Goal: Task Accomplishment & Management: Use online tool/utility

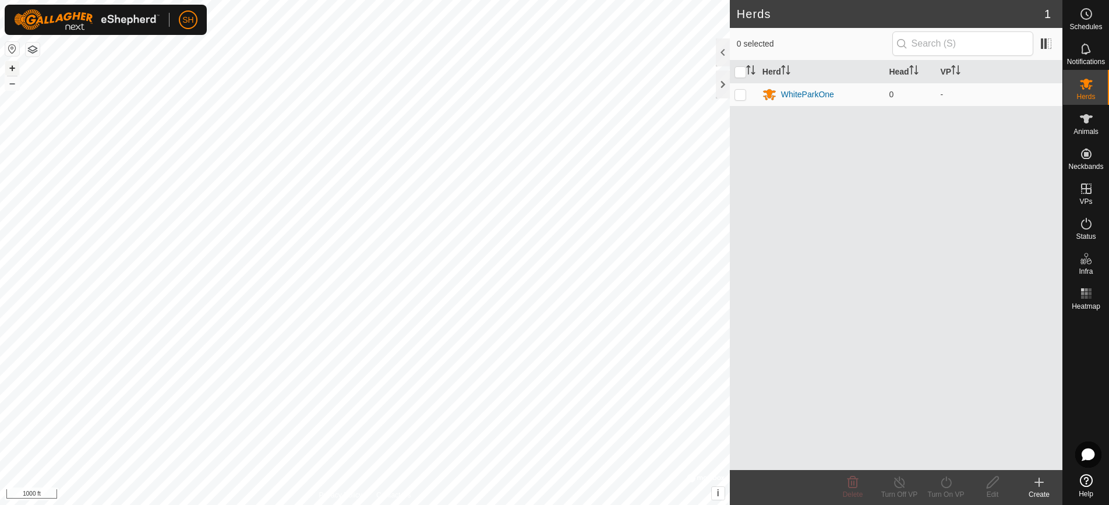
click at [11, 71] on button "+" at bounding box center [12, 68] width 14 height 14
click at [32, 48] on button "button" at bounding box center [33, 50] width 14 height 14
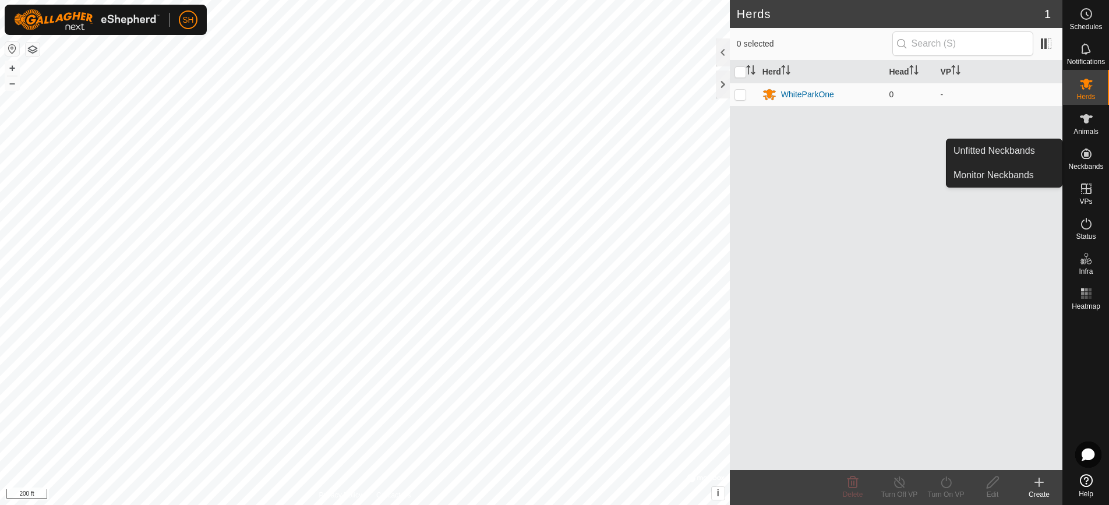
click at [1089, 154] on icon at bounding box center [1086, 154] width 14 height 14
click at [1081, 157] on icon at bounding box center [1086, 154] width 14 height 14
click at [1042, 174] on link "Monitor Neckbands" at bounding box center [1003, 175] width 115 height 23
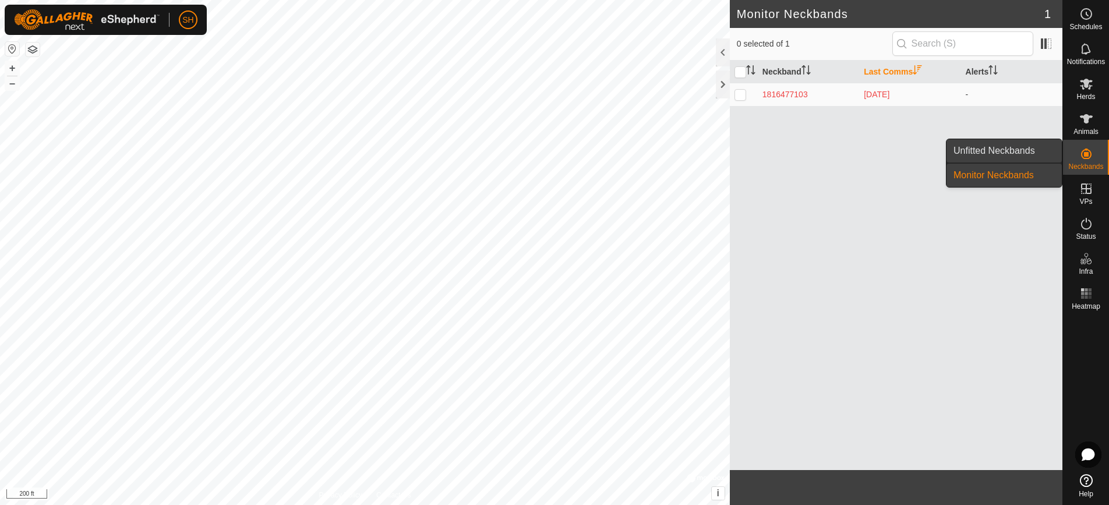
click at [1024, 156] on link "Unfitted Neckbands" at bounding box center [1003, 150] width 115 height 23
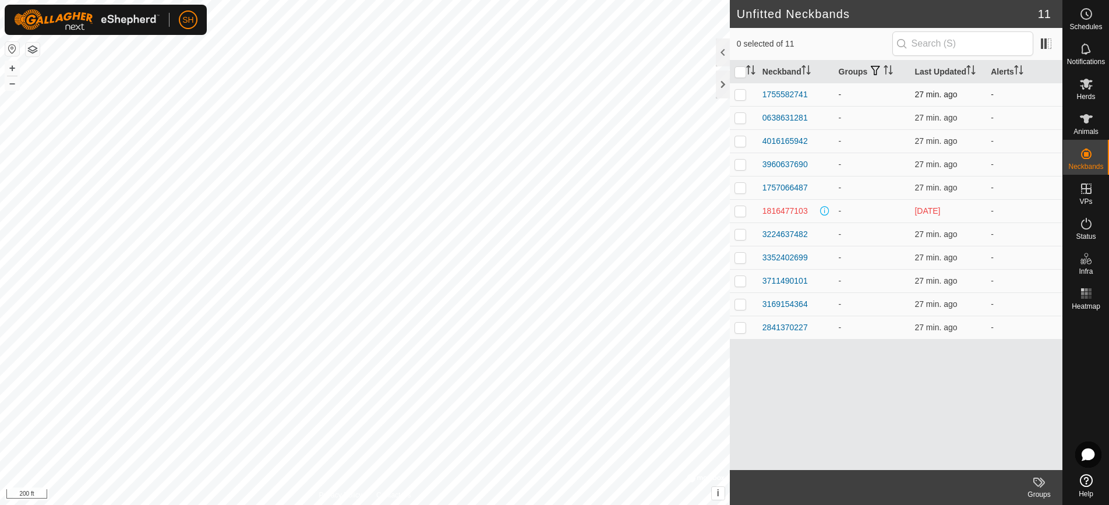
click at [746, 93] on td at bounding box center [744, 94] width 28 height 23
checkbox input "true"
click at [740, 118] on p-checkbox at bounding box center [740, 117] width 12 height 9
checkbox input "true"
click at [741, 139] on p-checkbox at bounding box center [740, 140] width 12 height 9
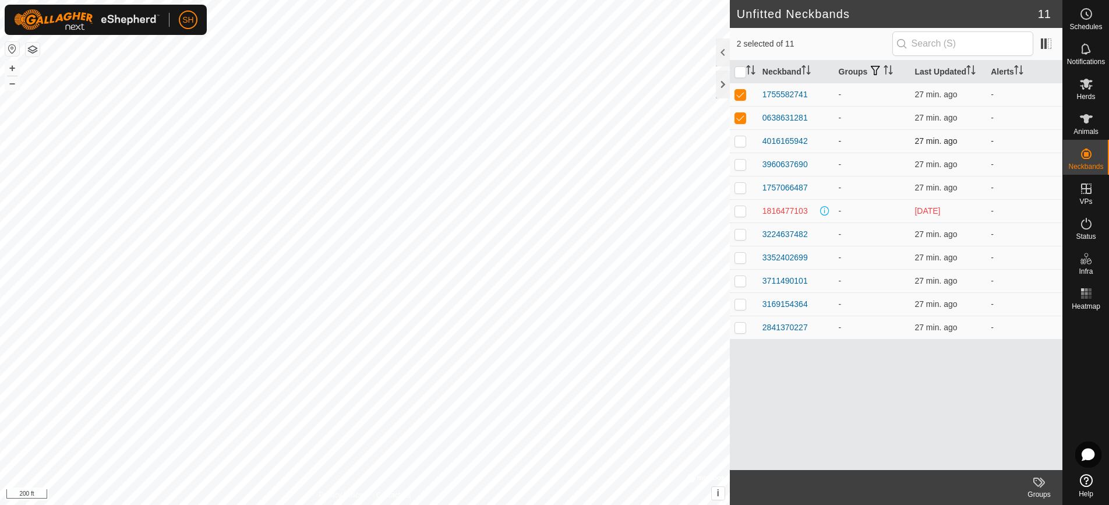
checkbox input "true"
click at [742, 160] on p-checkbox at bounding box center [740, 164] width 12 height 9
checkbox input "true"
click at [744, 186] on p-checkbox at bounding box center [740, 187] width 12 height 9
checkbox input "true"
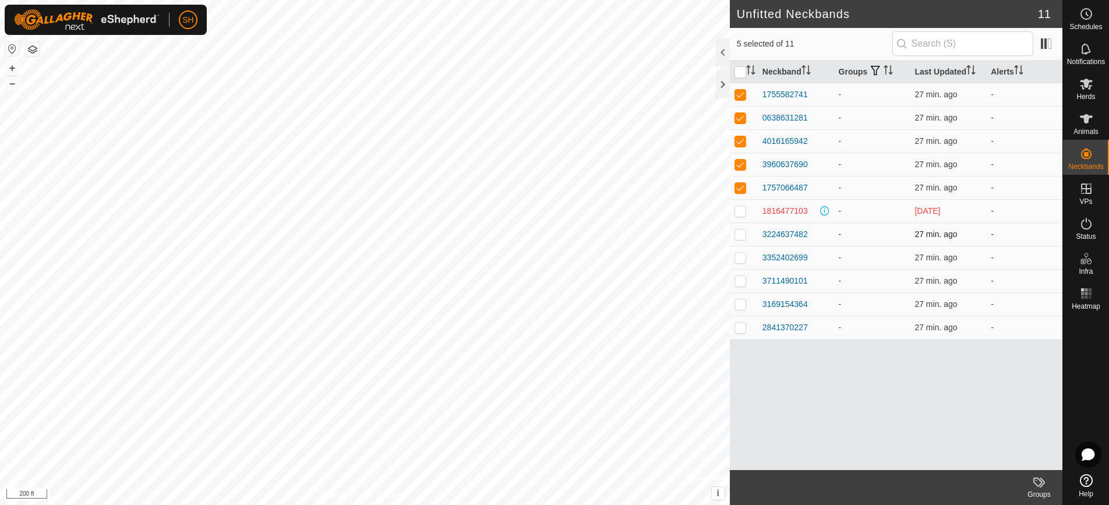
click at [742, 236] on p-checkbox at bounding box center [740, 233] width 12 height 9
checkbox input "true"
click at [744, 255] on p-checkbox at bounding box center [740, 257] width 12 height 9
checkbox input "true"
click at [741, 281] on p-checkbox at bounding box center [740, 280] width 12 height 9
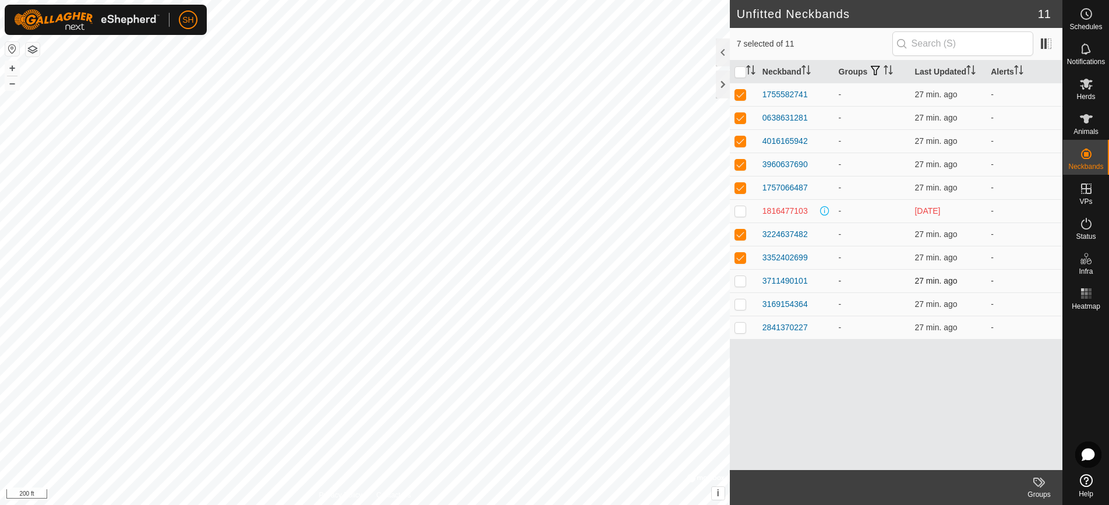
checkbox input "true"
click at [742, 300] on p-checkbox at bounding box center [740, 303] width 12 height 9
checkbox input "true"
click at [744, 330] on p-checkbox at bounding box center [740, 327] width 12 height 9
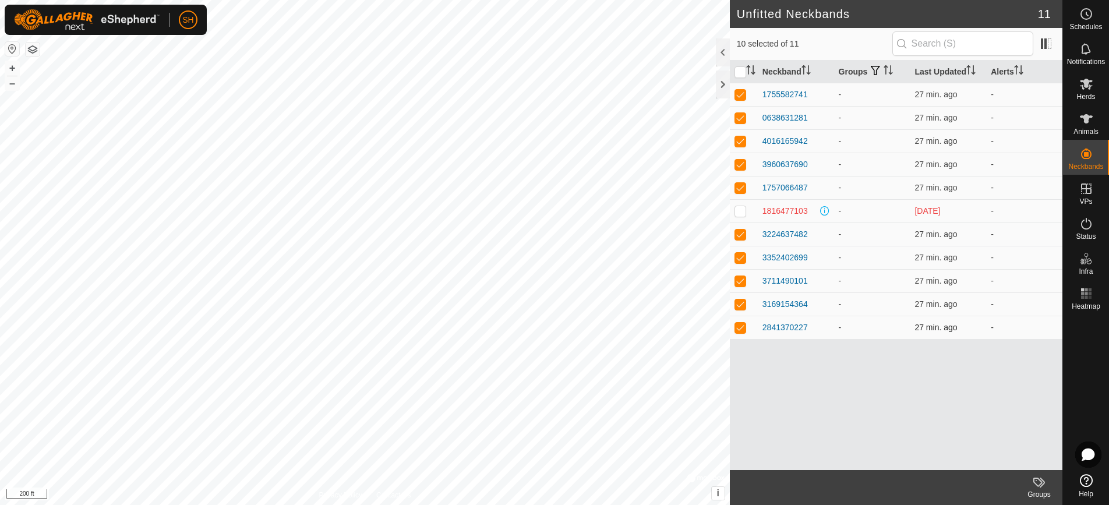
checkbox input "false"
click at [1025, 385] on div "Neckband Groups Last Updated Alerts 1755582741 - 27 min. ago - 0638631281 - 27 …" at bounding box center [896, 265] width 332 height 409
click at [724, 92] on div at bounding box center [723, 84] width 14 height 28
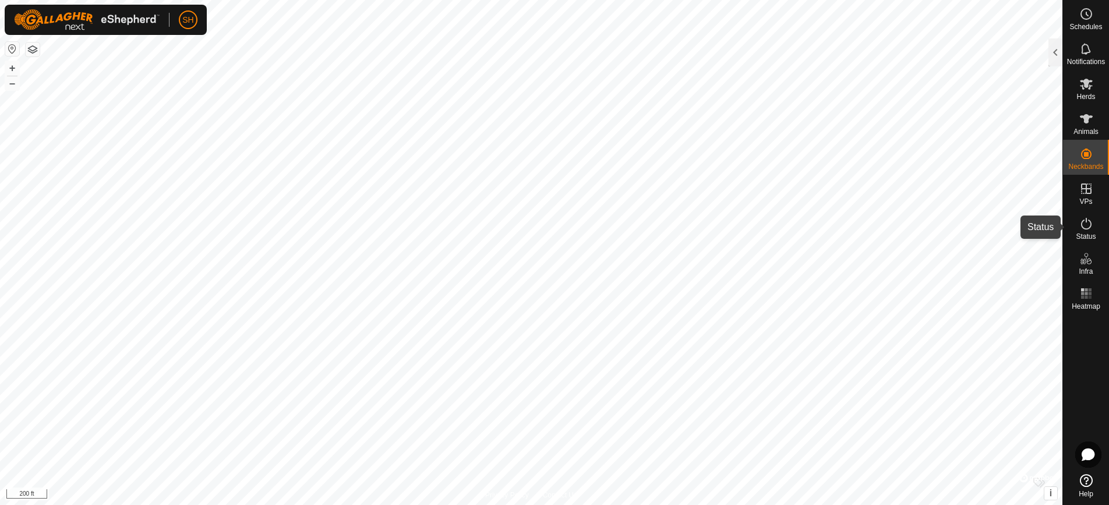
click at [1084, 224] on icon at bounding box center [1086, 224] width 14 height 14
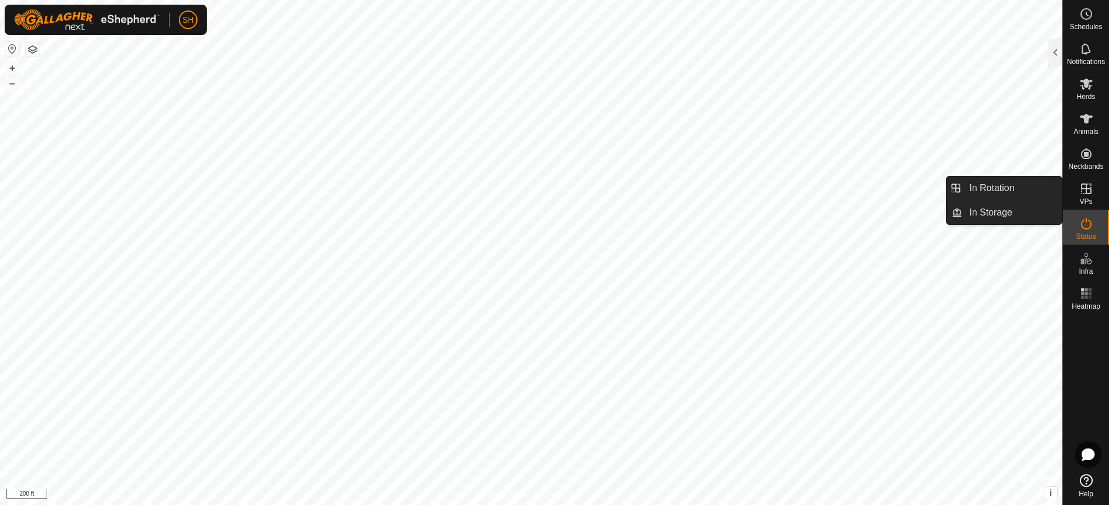
click at [1090, 187] on icon at bounding box center [1086, 188] width 10 height 10
click at [1085, 193] on icon at bounding box center [1086, 188] width 10 height 10
click at [1009, 217] on link "In Storage" at bounding box center [1012, 212] width 100 height 23
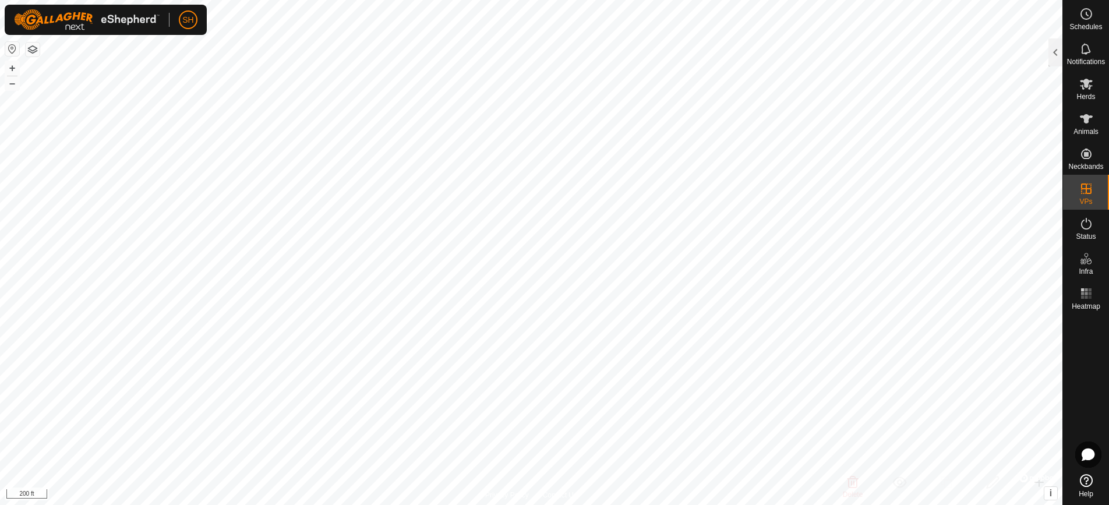
click at [1068, 352] on div at bounding box center [1086, 391] width 46 height 155
click at [11, 66] on button "+" at bounding box center [12, 68] width 14 height 14
click at [15, 88] on button "–" at bounding box center [12, 83] width 14 height 14
click at [1091, 84] on icon at bounding box center [1086, 84] width 14 height 14
click at [1056, 61] on div at bounding box center [1055, 52] width 14 height 28
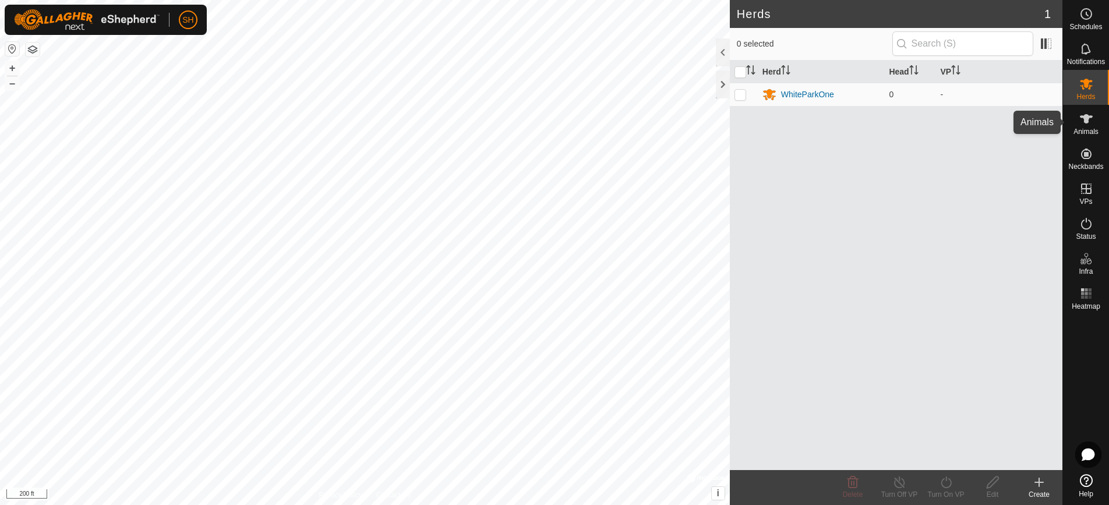
click at [1085, 126] on es-animals-svg-icon at bounding box center [1085, 118] width 21 height 19
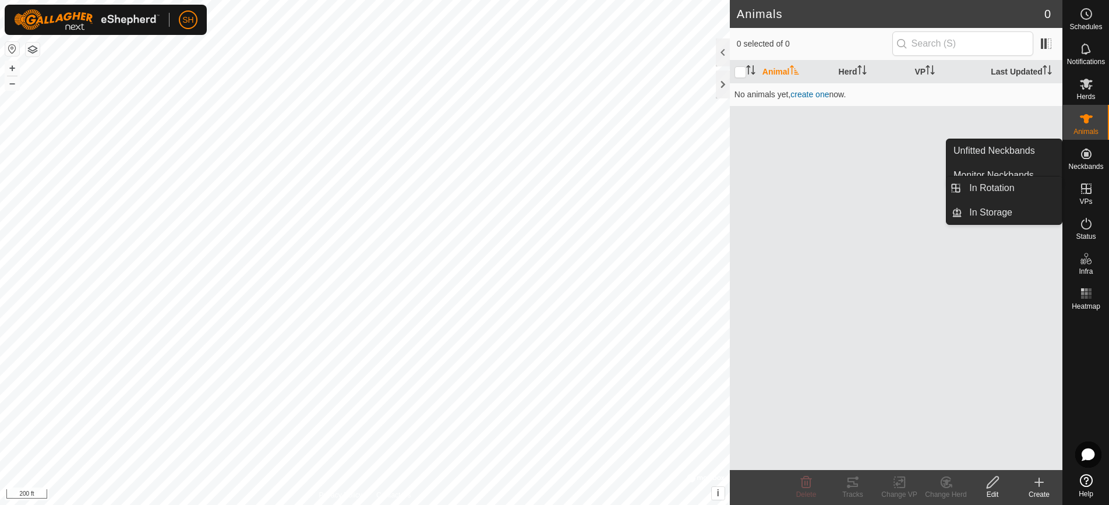
click at [1087, 186] on icon at bounding box center [1086, 189] width 14 height 14
click at [1083, 187] on icon at bounding box center [1086, 189] width 14 height 14
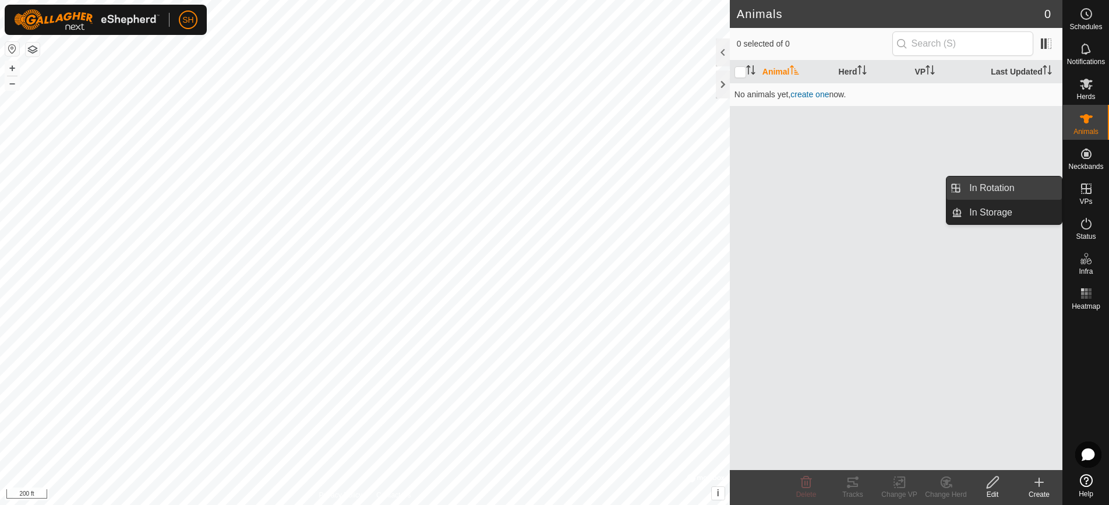
click at [1007, 190] on link "In Rotation" at bounding box center [1012, 187] width 100 height 23
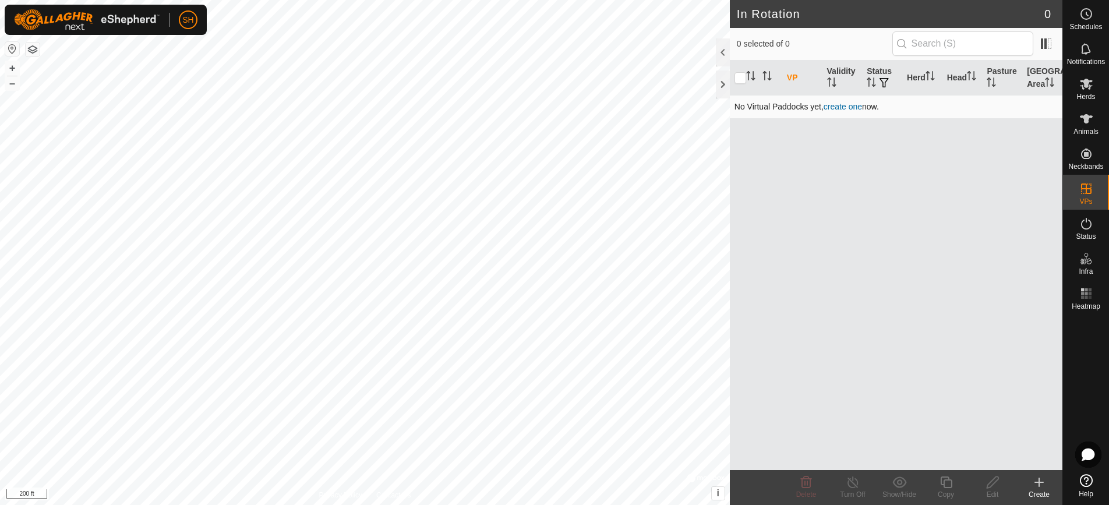
click at [852, 102] on link "create one" at bounding box center [842, 106] width 38 height 9
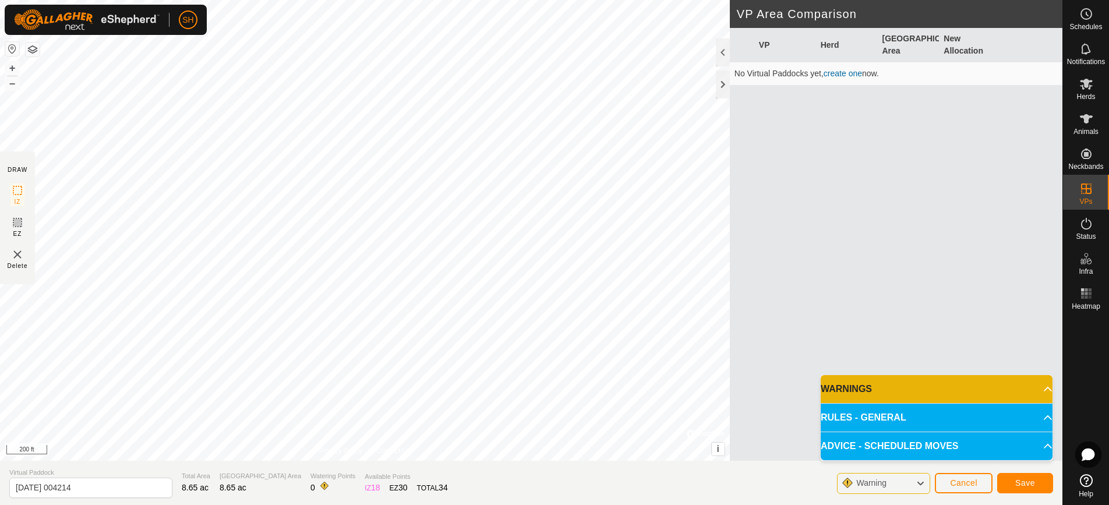
click at [876, 387] on p-accordion-header "WARNINGS" at bounding box center [936, 389] width 232 height 28
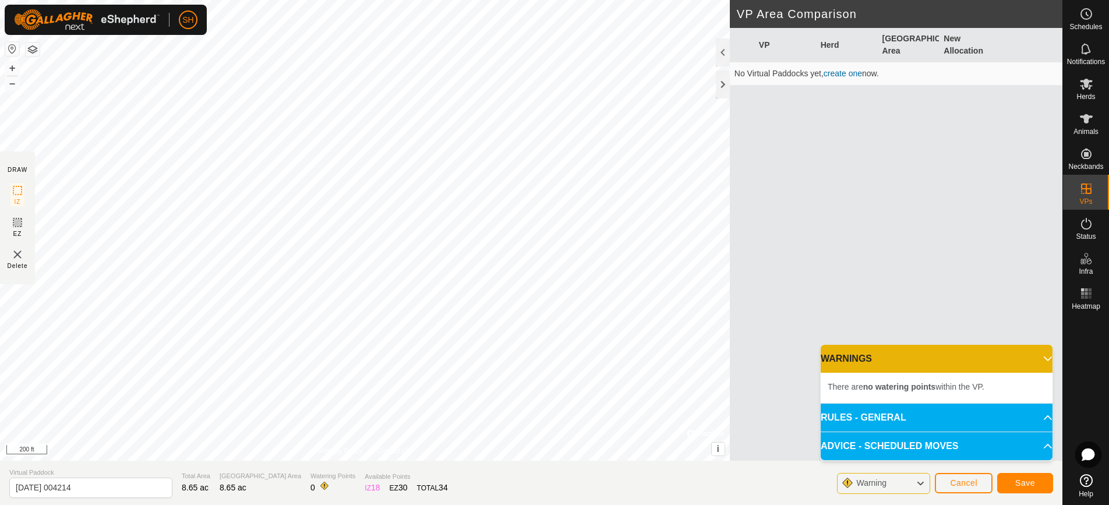
click at [918, 423] on p-accordion-header "RULES - GENERAL" at bounding box center [936, 418] width 232 height 28
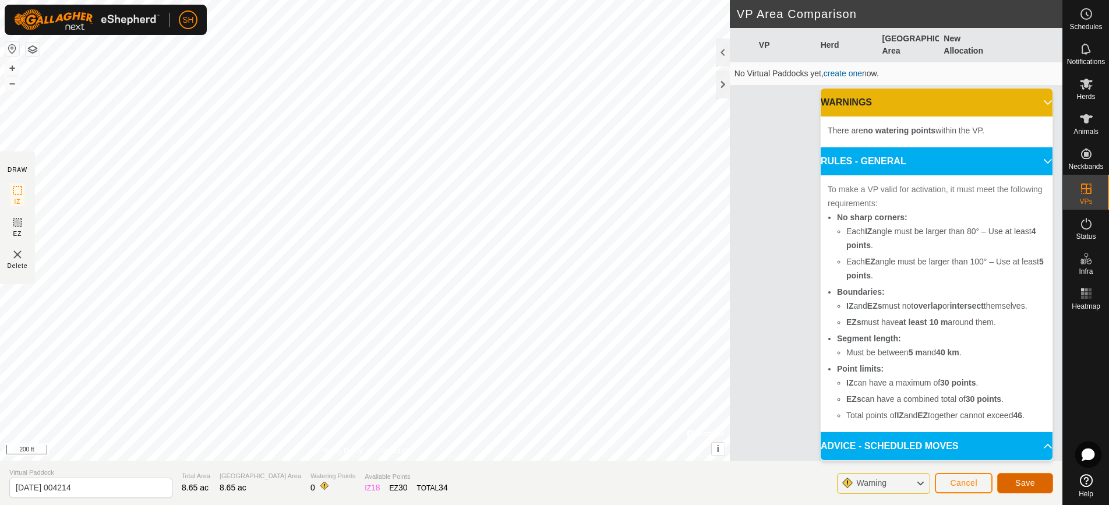
click at [1020, 478] on span "Save" at bounding box center [1025, 482] width 20 height 9
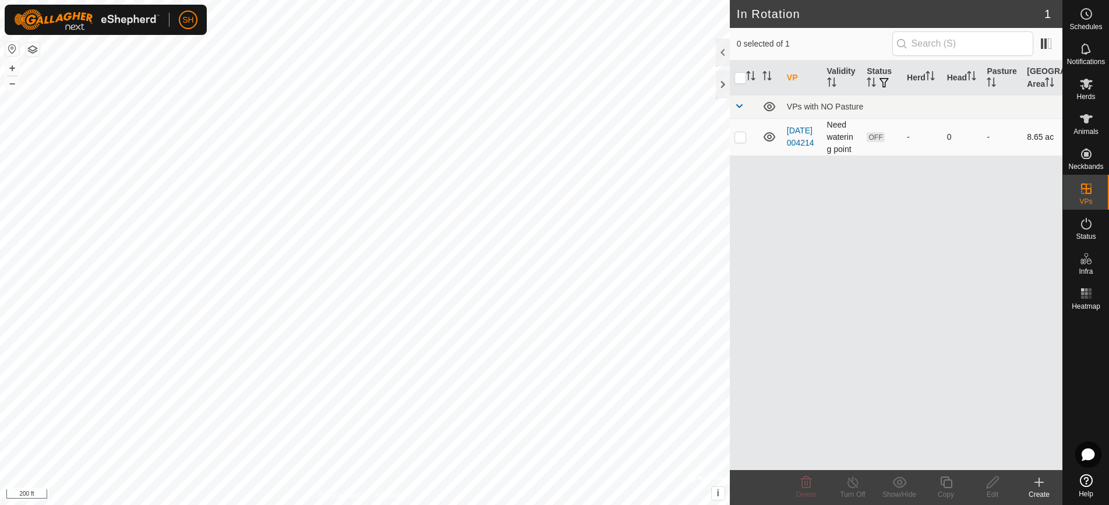
click at [771, 137] on icon at bounding box center [769, 136] width 12 height 9
click at [771, 137] on icon at bounding box center [769, 137] width 14 height 14
click at [741, 138] on p-checkbox at bounding box center [740, 136] width 12 height 9
checkbox input "true"
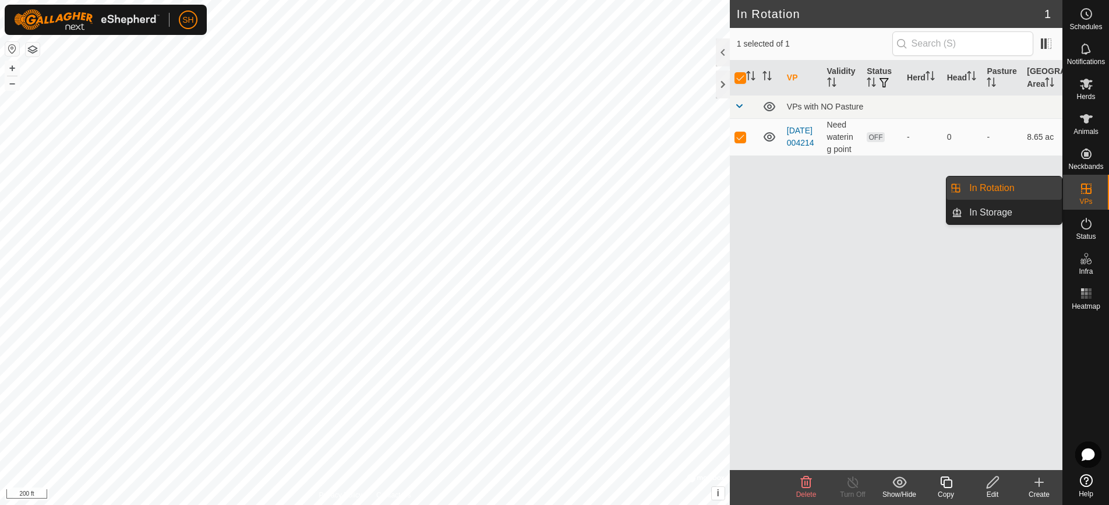
click at [1083, 183] on icon at bounding box center [1086, 188] width 10 height 10
click at [1087, 183] on icon at bounding box center [1086, 189] width 14 height 14
click at [803, 135] on link "[DATE] 004214" at bounding box center [800, 137] width 27 height 22
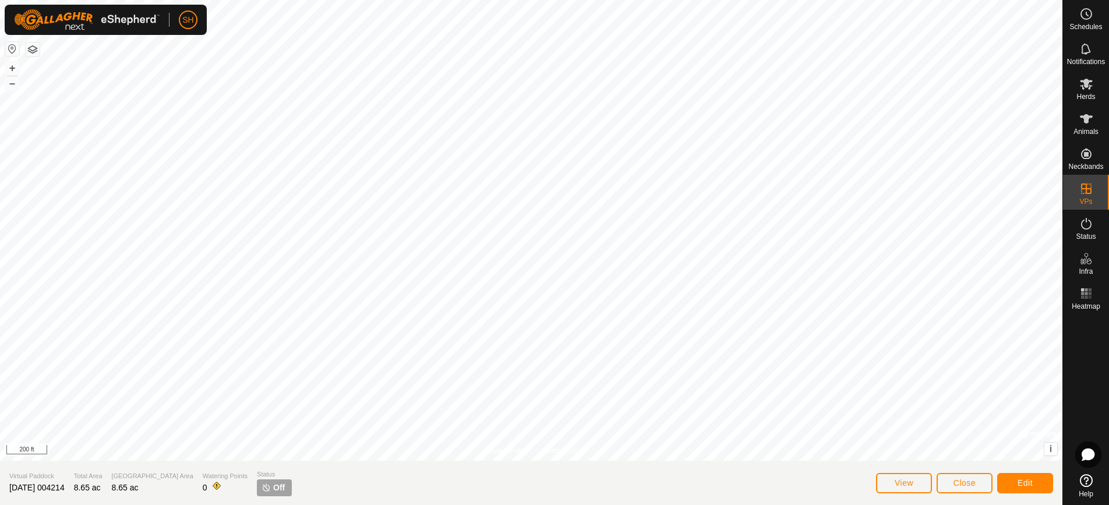
click at [273, 492] on span "Off" at bounding box center [279, 488] width 12 height 12
click at [1017, 479] on span "Edit" at bounding box center [1024, 482] width 15 height 9
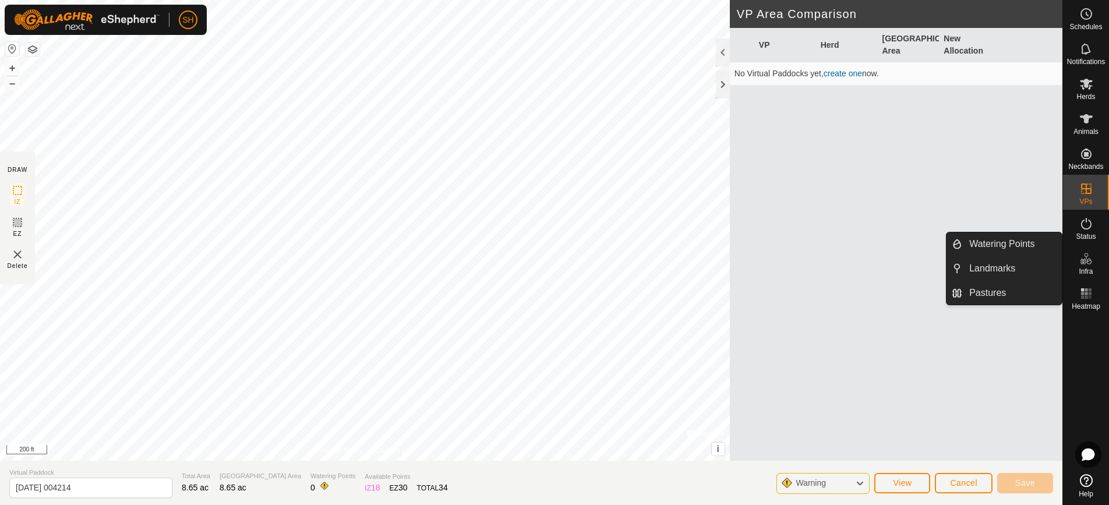
click at [1088, 264] on icon at bounding box center [1086, 259] width 14 height 14
click at [1021, 243] on link "Watering Points" at bounding box center [1012, 243] width 100 height 23
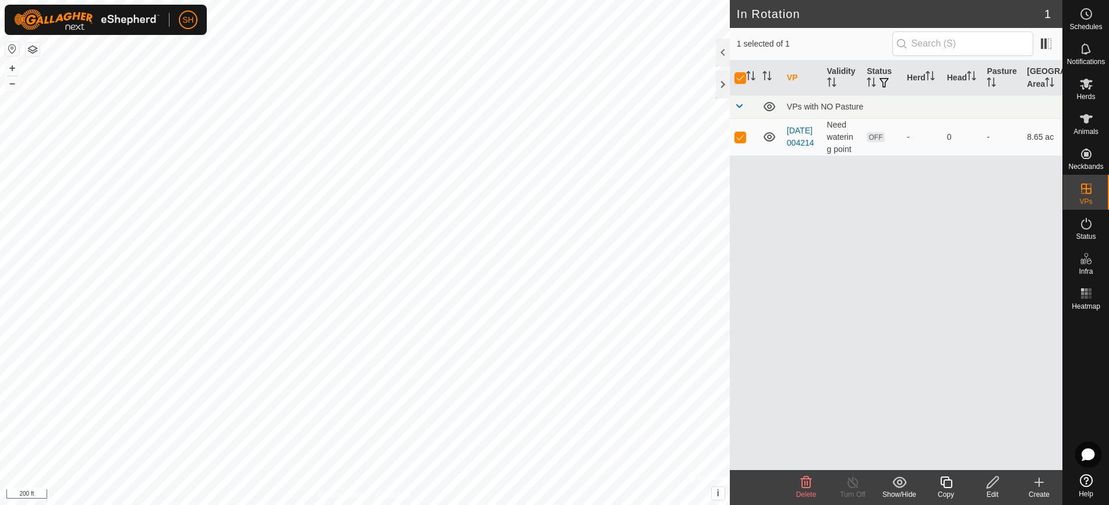
checkbox input "false"
checkbox input "true"
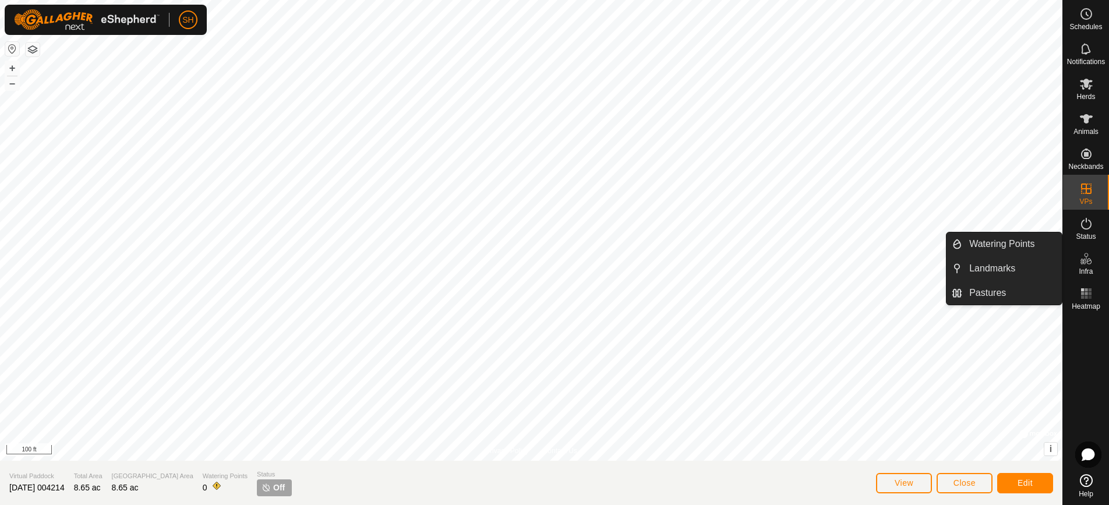
click at [1090, 263] on icon at bounding box center [1086, 259] width 14 height 14
click at [1027, 246] on link "Watering Points" at bounding box center [1012, 243] width 100 height 23
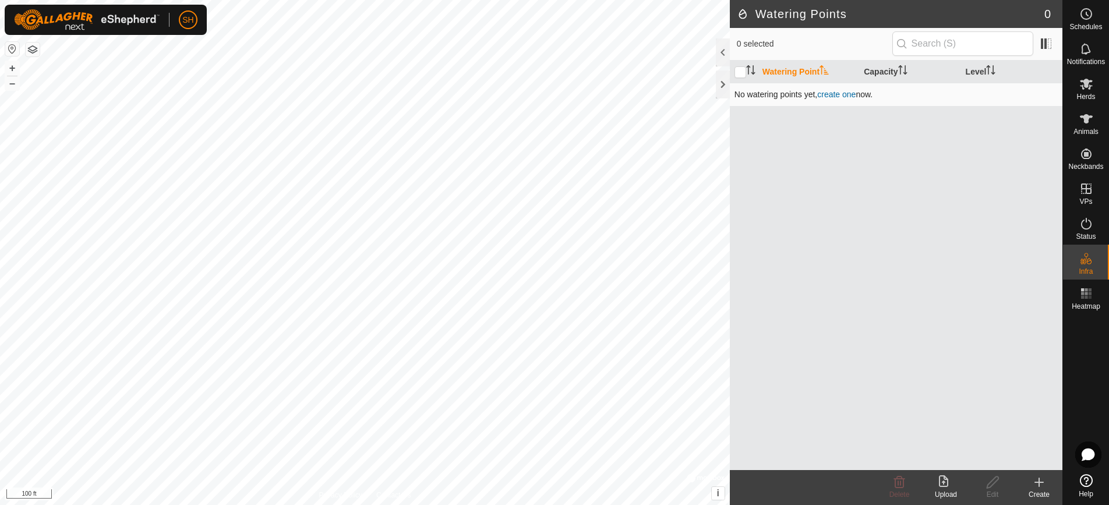
click at [841, 95] on link "create one" at bounding box center [836, 94] width 38 height 9
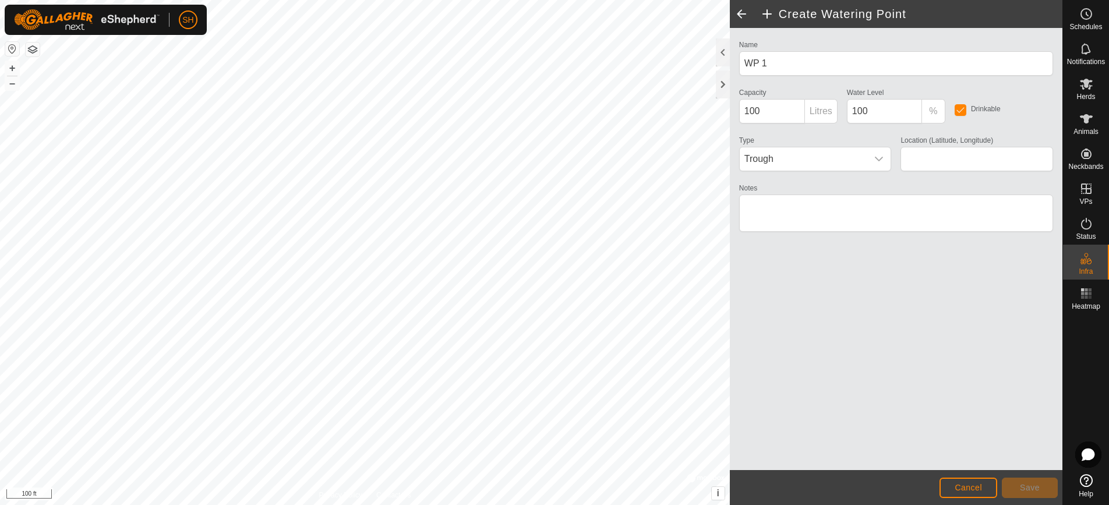
click at [815, 114] on p-inputgroup-addon "Litres" at bounding box center [821, 111] width 33 height 24
click at [802, 113] on input "100" at bounding box center [772, 111] width 66 height 24
type input "42.899113, -89.779013"
click at [1024, 484] on span "Save" at bounding box center [1030, 487] width 20 height 9
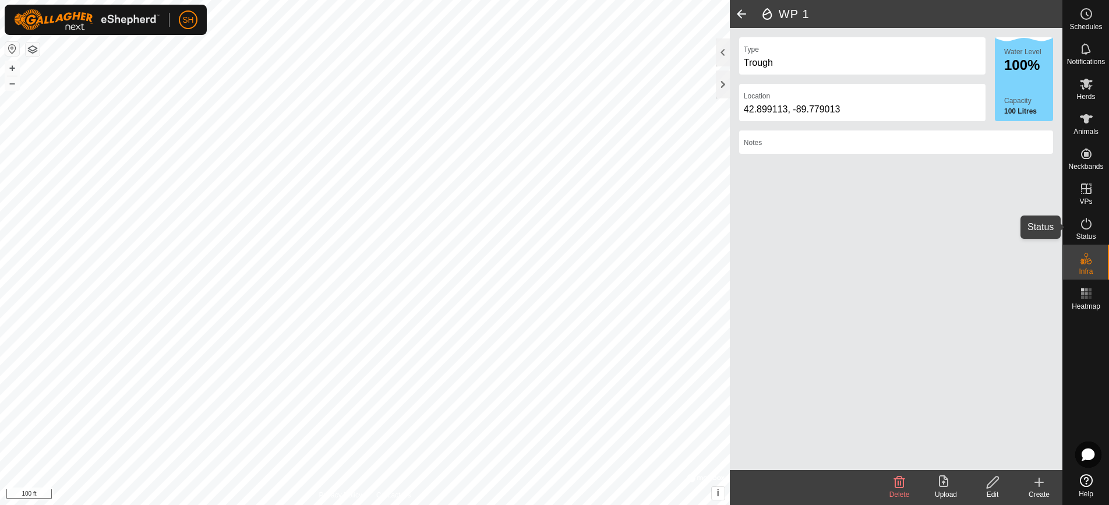
click at [1086, 228] on icon at bounding box center [1086, 224] width 14 height 14
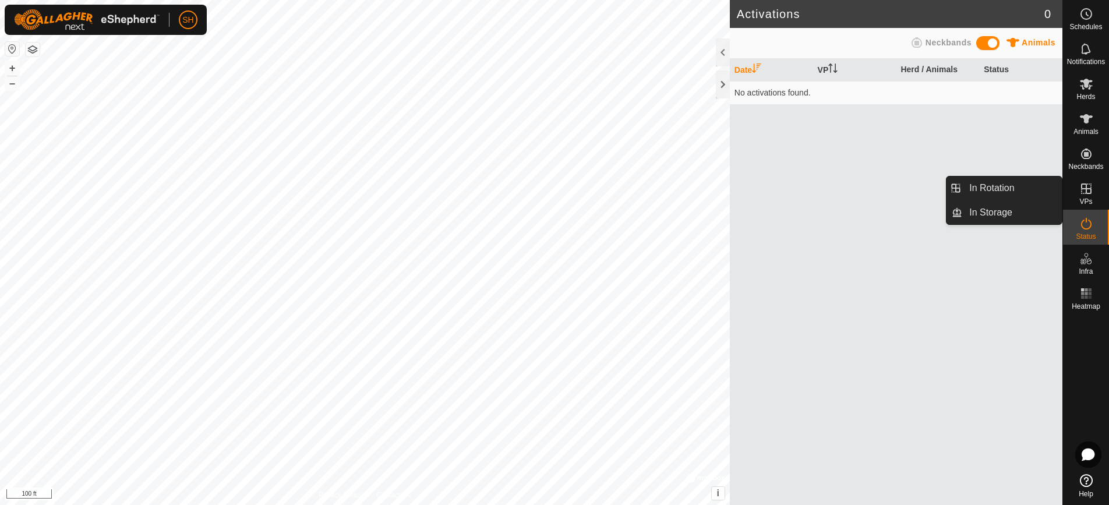
click at [1088, 187] on icon at bounding box center [1086, 189] width 14 height 14
click at [1081, 194] on icon at bounding box center [1086, 189] width 14 height 14
click at [1036, 196] on link "In Rotation" at bounding box center [1012, 187] width 100 height 23
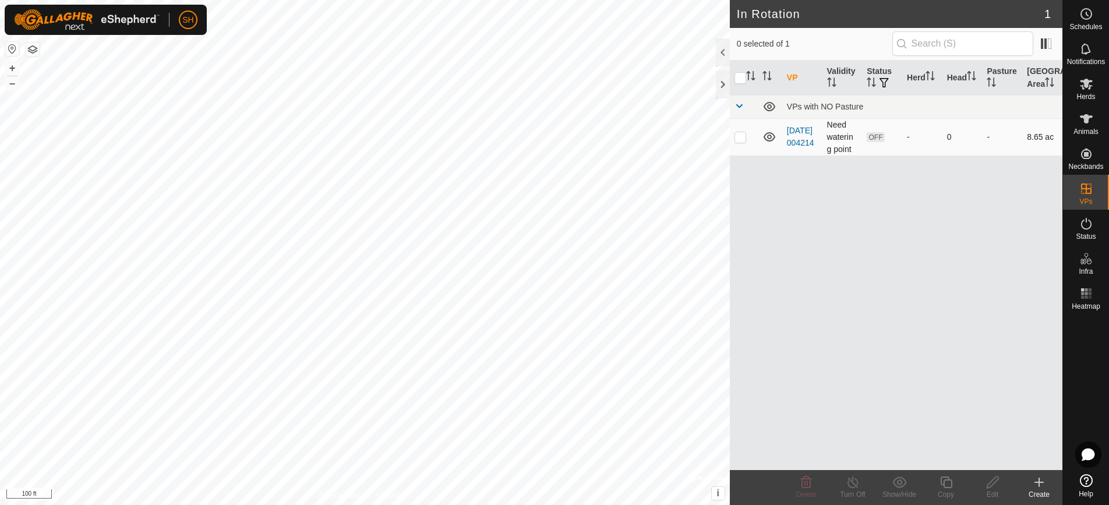
click at [735, 141] on p-checkbox at bounding box center [740, 136] width 12 height 9
checkbox input "true"
click at [1087, 228] on icon at bounding box center [1086, 224] width 10 height 12
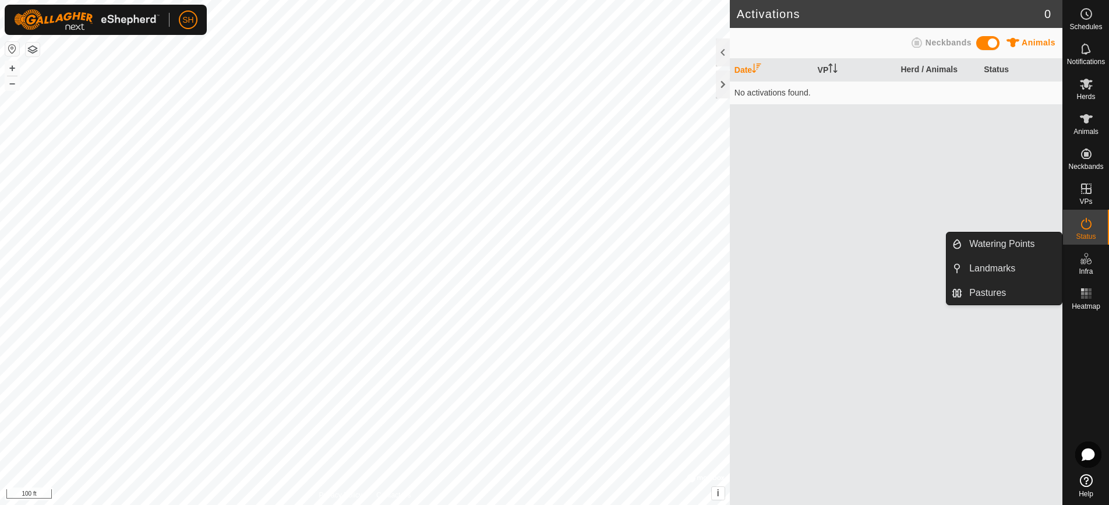
click at [1091, 247] on div "Infra" at bounding box center [1086, 262] width 46 height 35
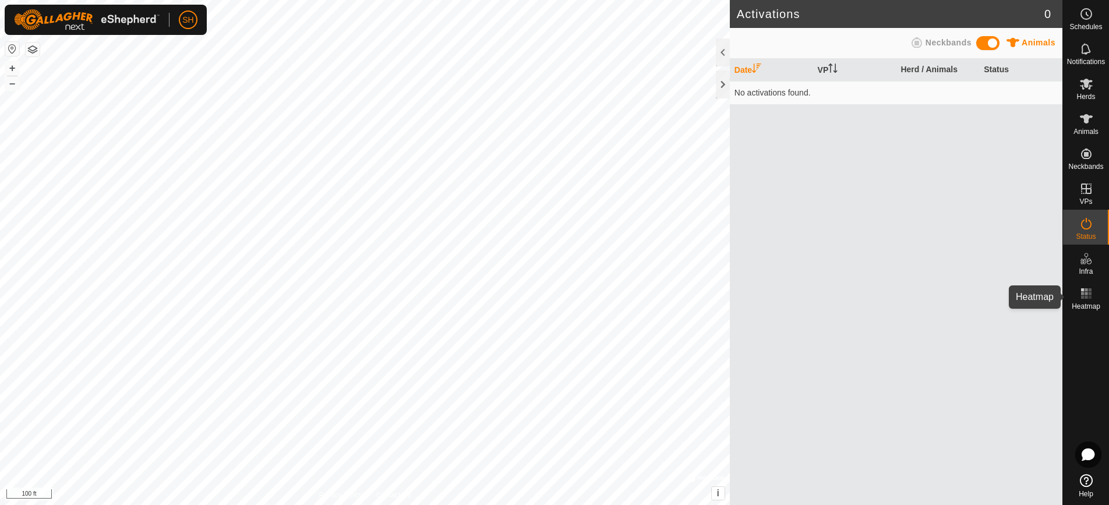
click at [1087, 299] on icon at bounding box center [1086, 293] width 14 height 14
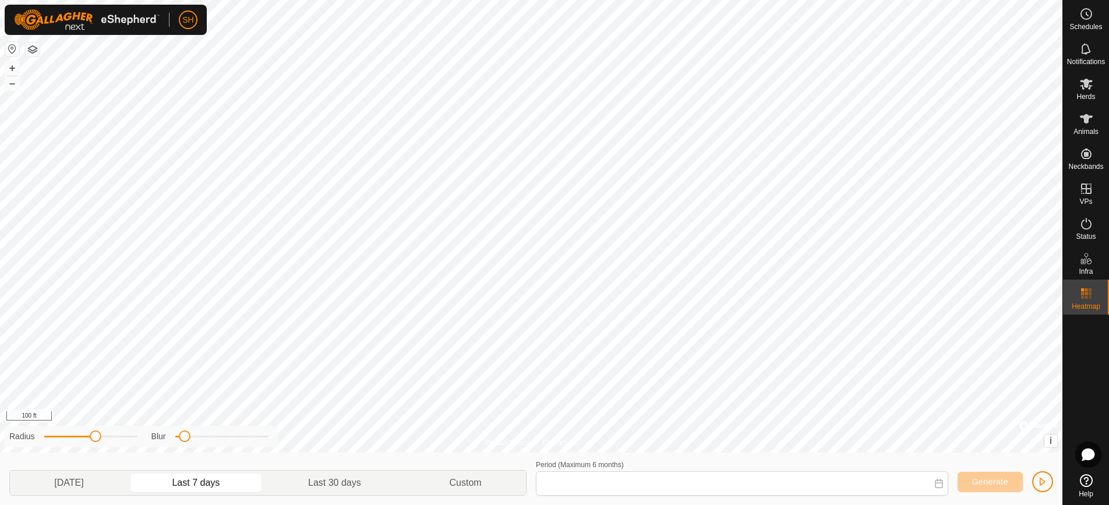
type input "[DATE] - [DATE]"
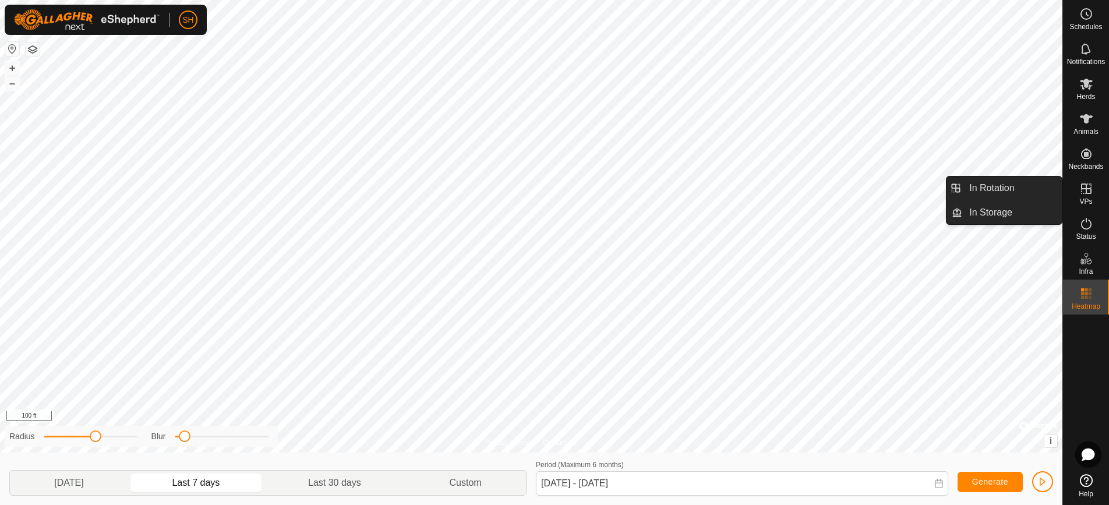
click at [1090, 193] on icon at bounding box center [1086, 189] width 14 height 14
click at [1028, 188] on link "In Rotation" at bounding box center [1012, 187] width 100 height 23
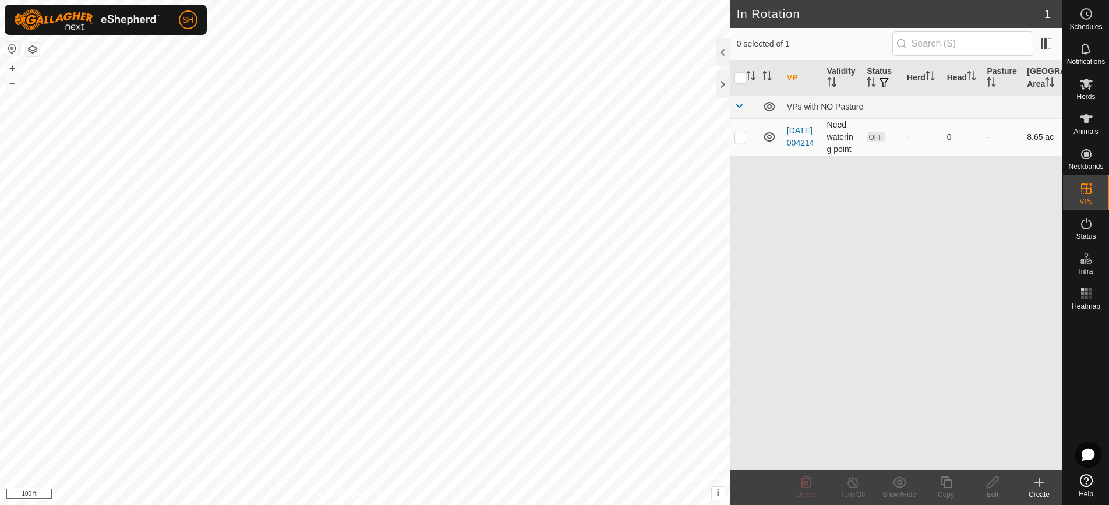
click at [795, 143] on td "[DATE] 004214" at bounding box center [802, 136] width 40 height 37
click at [797, 135] on link "[DATE] 004214" at bounding box center [800, 137] width 27 height 22
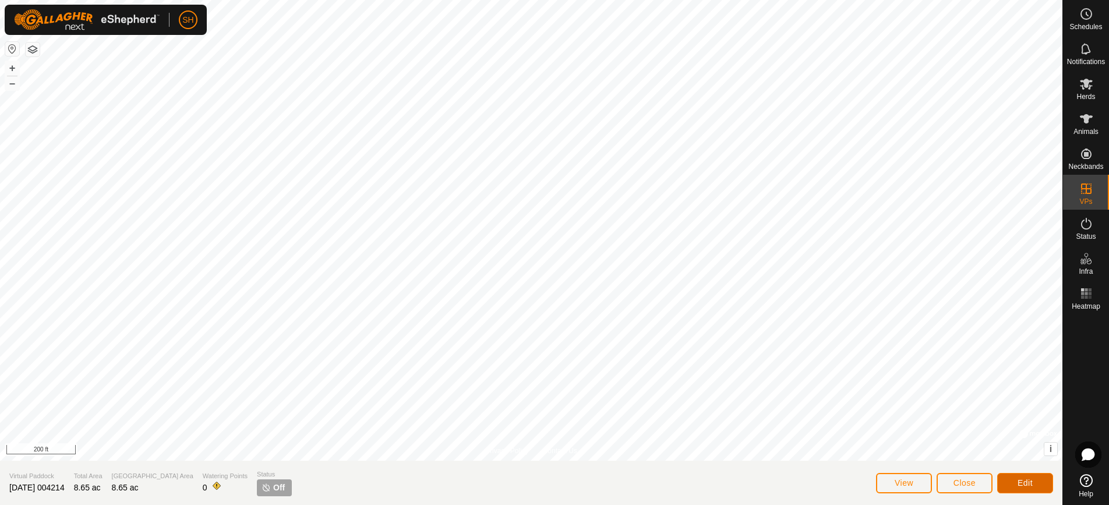
click at [1020, 476] on button "Edit" at bounding box center [1025, 483] width 56 height 20
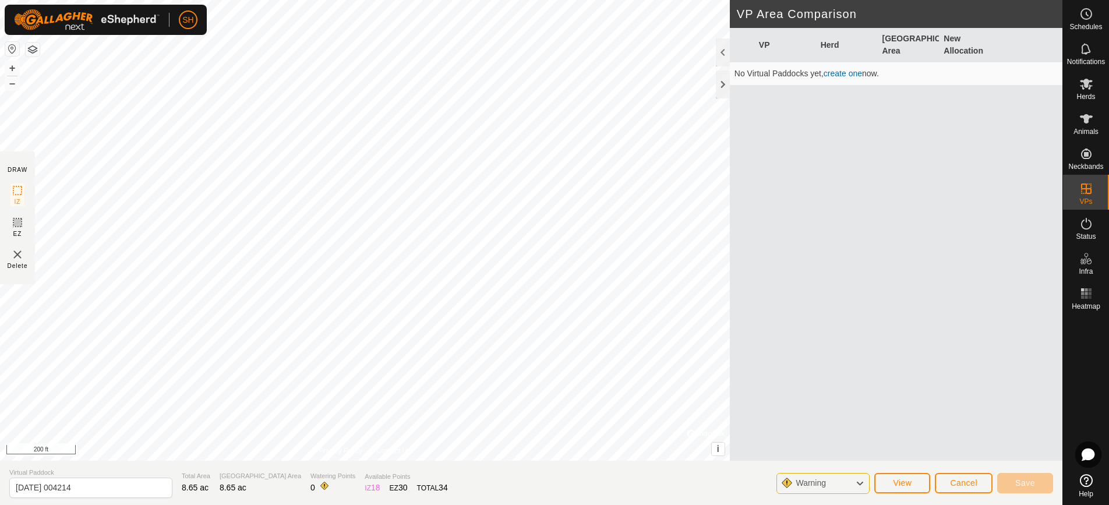
click at [852, 487] on div "Warning" at bounding box center [822, 483] width 93 height 21
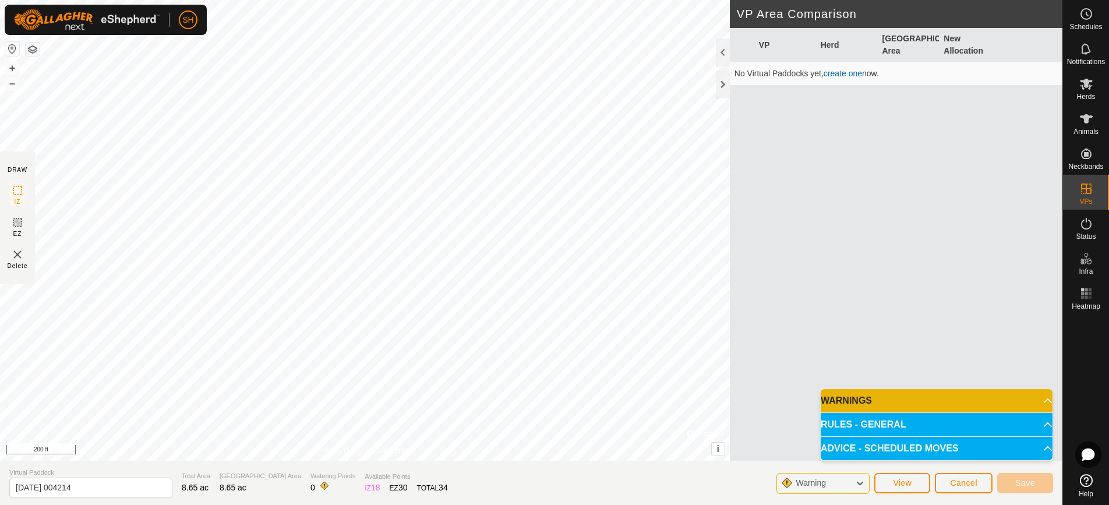
click at [928, 406] on p-accordion-header "WARNINGS" at bounding box center [936, 400] width 232 height 23
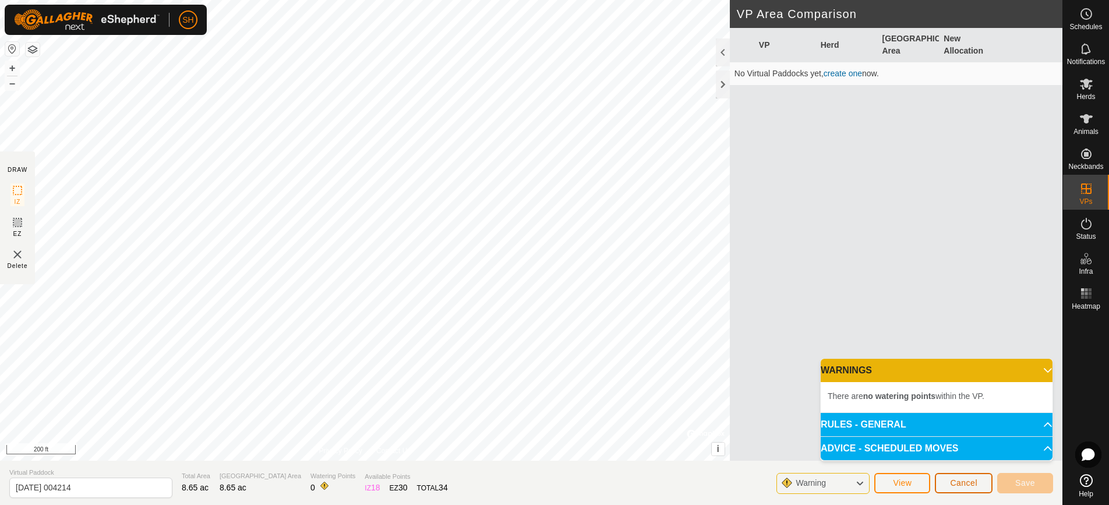
click at [953, 480] on span "Cancel" at bounding box center [963, 482] width 27 height 9
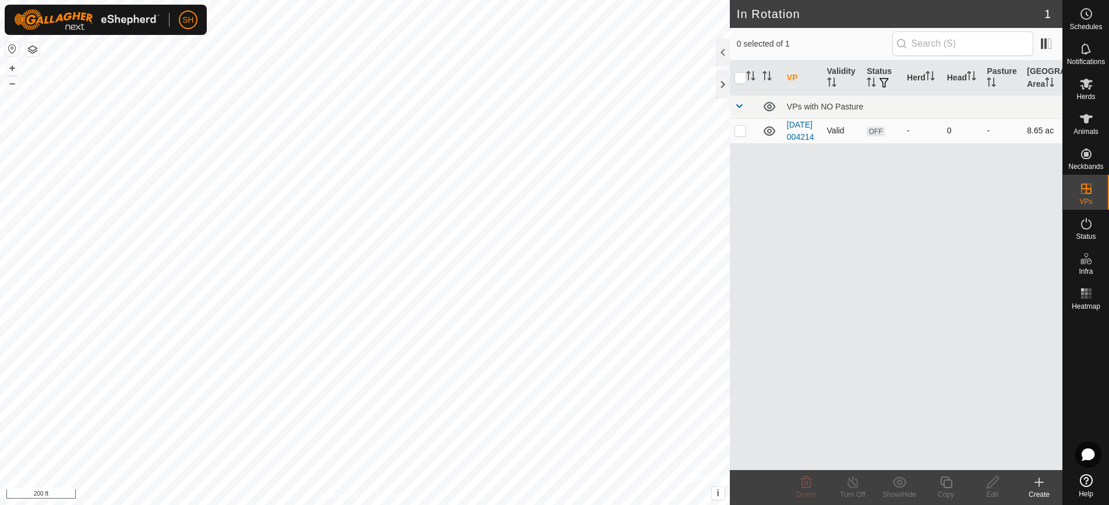
click at [875, 136] on span "OFF" at bounding box center [874, 131] width 17 height 10
click at [840, 140] on td "Valid" at bounding box center [842, 130] width 40 height 25
click at [840, 139] on td "Valid" at bounding box center [842, 130] width 40 height 25
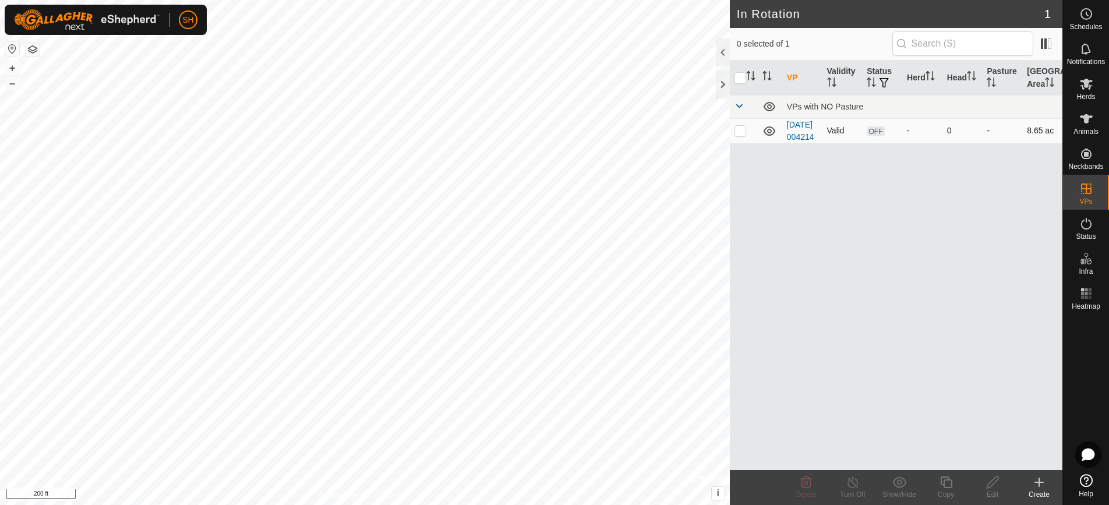
click at [871, 136] on span "OFF" at bounding box center [874, 131] width 17 height 10
click at [907, 136] on div "-" at bounding box center [922, 131] width 31 height 12
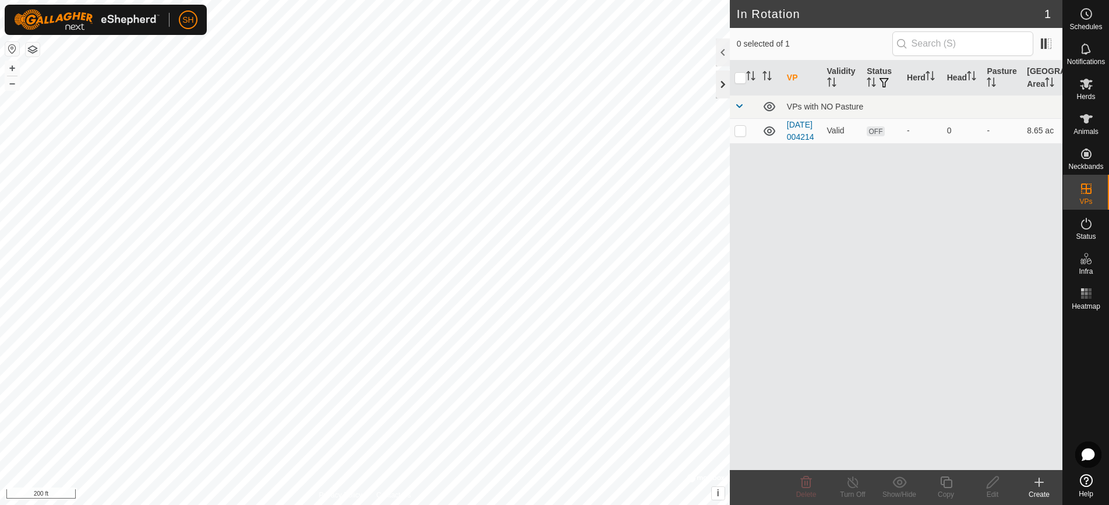
click at [724, 84] on div at bounding box center [723, 84] width 14 height 28
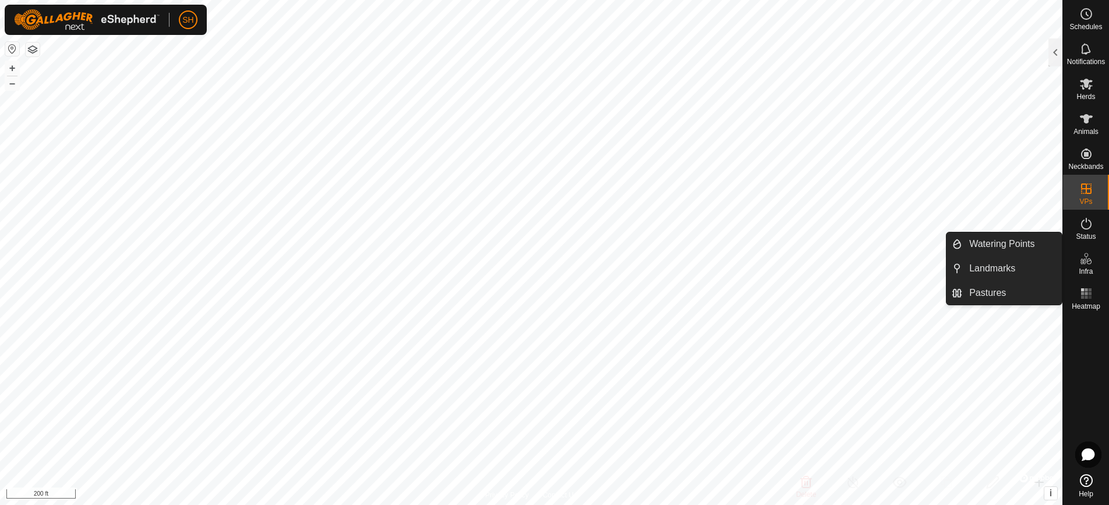
click at [1085, 266] on es-infrastructure-svg-icon at bounding box center [1085, 258] width 21 height 19
click at [1009, 298] on link "Pastures" at bounding box center [1012, 292] width 100 height 23
click at [1086, 255] on icon at bounding box center [1086, 259] width 14 height 14
click at [1084, 262] on icon at bounding box center [1086, 259] width 14 height 14
click at [1019, 296] on link "Pastures" at bounding box center [1012, 292] width 100 height 23
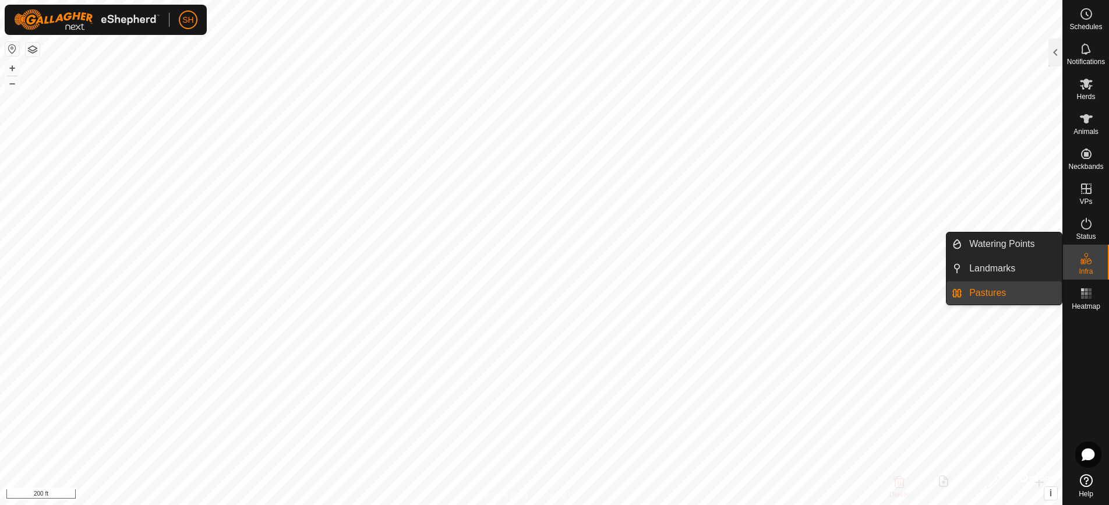
click at [1019, 296] on link "Pastures" at bounding box center [1012, 292] width 100 height 23
click at [1028, 273] on link "Landmarks" at bounding box center [1012, 268] width 100 height 23
click at [1025, 247] on link "Watering Points" at bounding box center [1012, 243] width 100 height 23
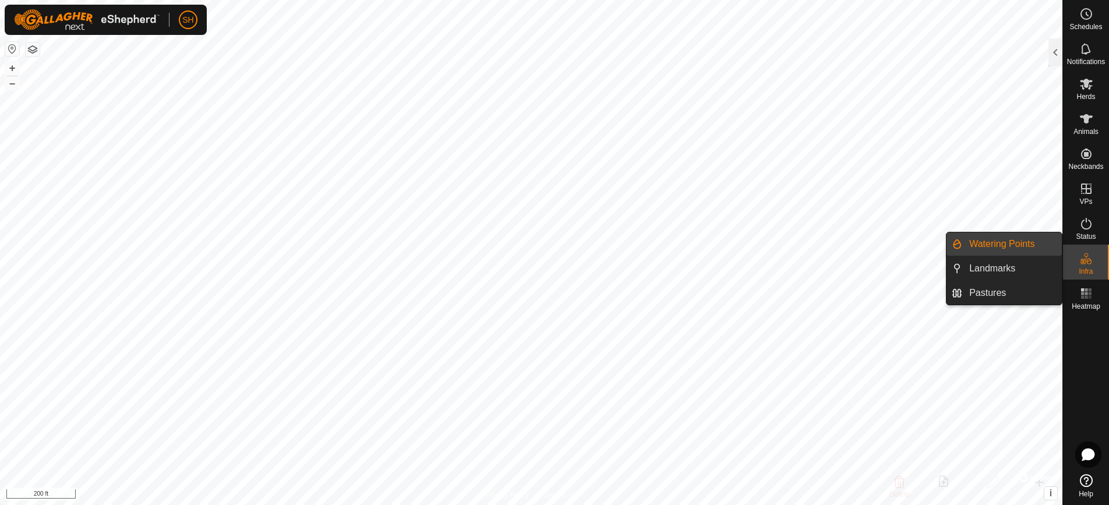
click at [1025, 247] on link "Watering Points" at bounding box center [1012, 243] width 100 height 23
click at [962, 246] on link "Watering Points" at bounding box center [1012, 243] width 100 height 23
click at [973, 249] on link "Watering Points" at bounding box center [1012, 243] width 100 height 23
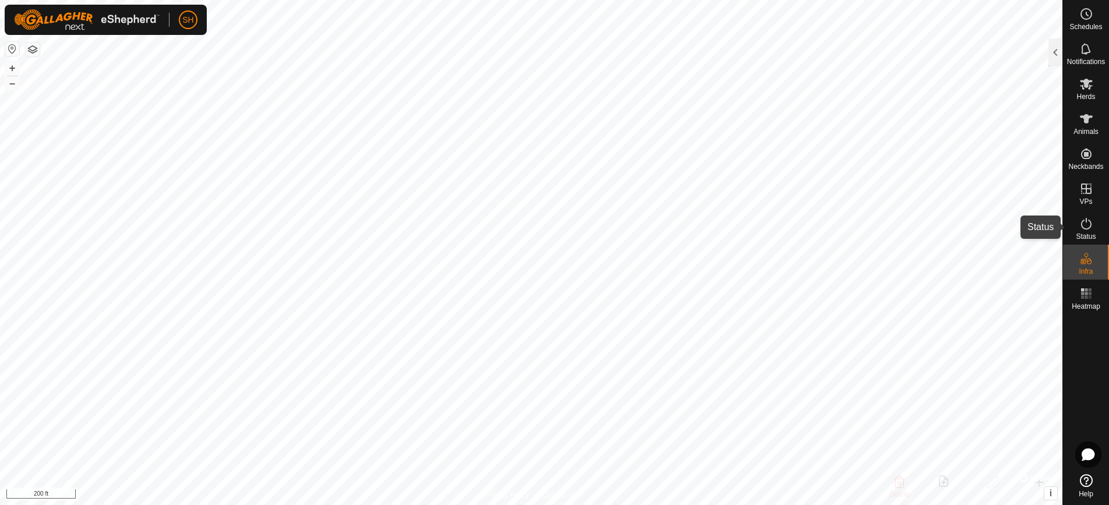
click at [1081, 228] on icon at bounding box center [1086, 224] width 14 height 14
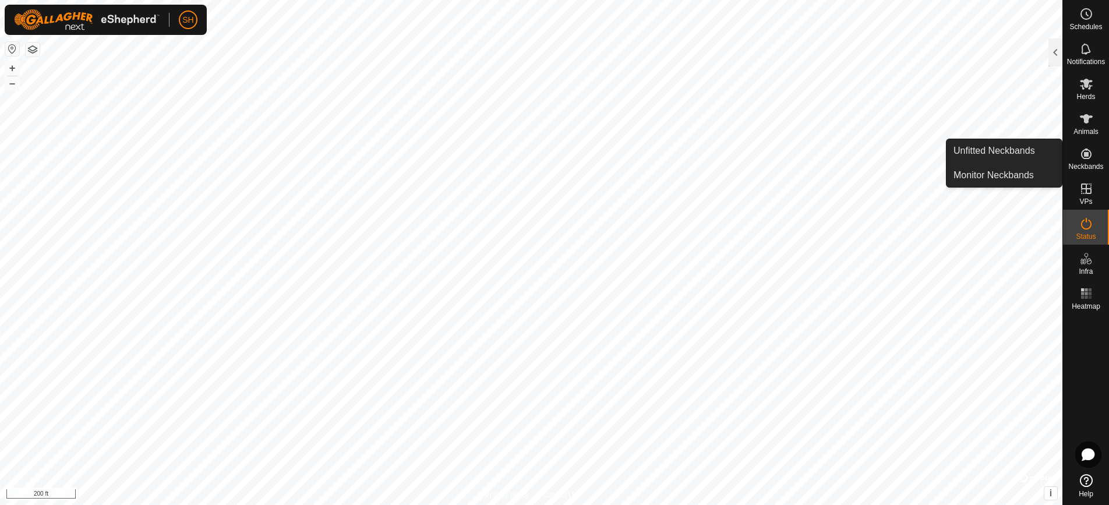
click at [1092, 155] on es-neckbands-svg-icon at bounding box center [1085, 153] width 21 height 19
click at [1023, 157] on link "Unfitted Neckbands" at bounding box center [1003, 150] width 115 height 23
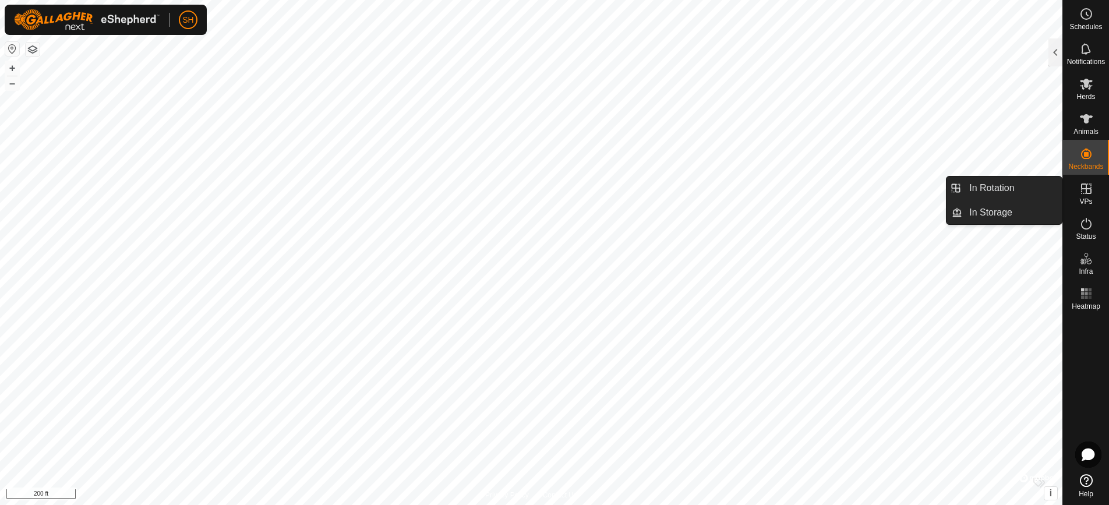
click at [1084, 198] on span "VPs" at bounding box center [1085, 201] width 13 height 7
click at [1022, 189] on link "In Rotation" at bounding box center [1012, 187] width 100 height 23
click at [1016, 187] on link "In Rotation" at bounding box center [1012, 187] width 100 height 23
click at [1079, 190] on icon at bounding box center [1086, 189] width 14 height 14
